Goal: Task Accomplishment & Management: Manage account settings

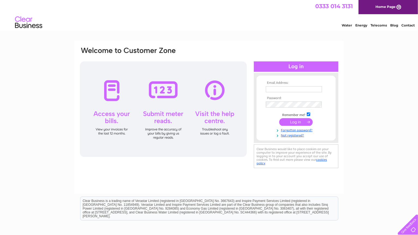
type input "dprout99@btinternet.com"
click at [302, 122] on input "submit" at bounding box center [296, 122] width 34 height 8
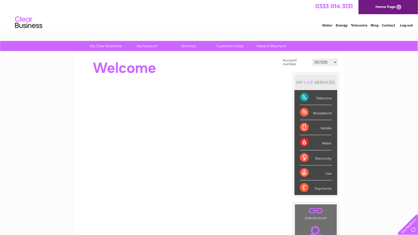
click at [329, 62] on select "557255 30307136" at bounding box center [325, 62] width 25 height 7
click at [330, 62] on select "557255 30307136" at bounding box center [325, 62] width 25 height 7
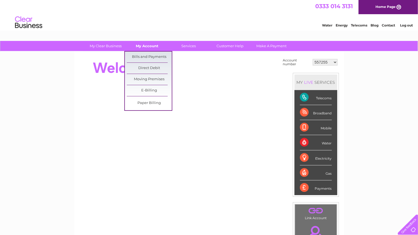
click at [152, 45] on link "My Account" at bounding box center [147, 46] width 45 height 10
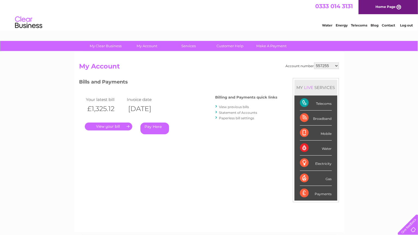
click at [112, 125] on link "." at bounding box center [108, 126] width 47 height 8
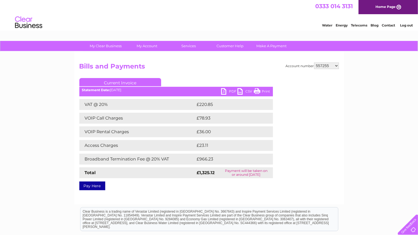
click at [222, 92] on link "PDF" at bounding box center [229, 92] width 16 height 8
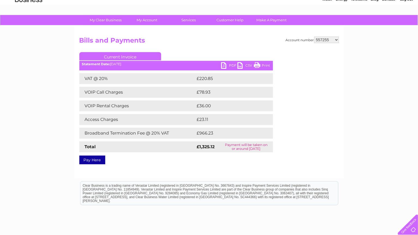
scroll to position [52, 0]
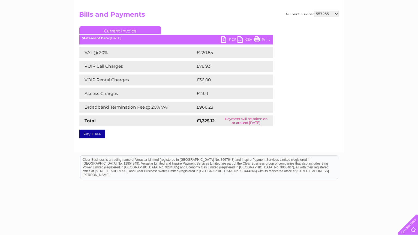
click at [263, 39] on link "Print" at bounding box center [262, 40] width 16 height 8
click at [221, 37] on link "PDF" at bounding box center [229, 41] width 16 height 8
